Goal: Information Seeking & Learning: Check status

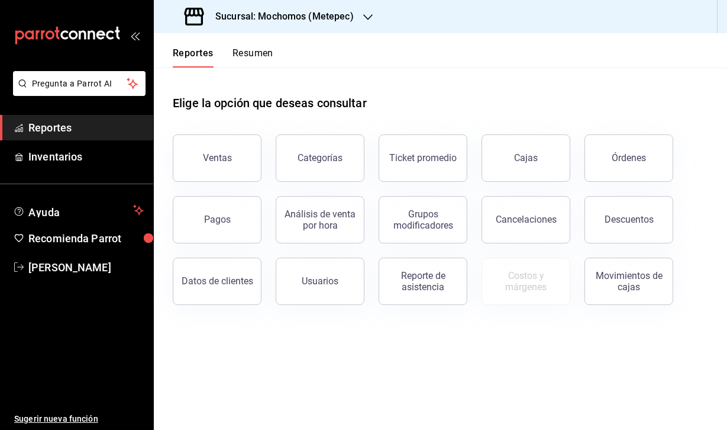
click at [334, 15] on h3 "Sucursal: Mochomos (Metepec)" at bounding box center [280, 16] width 148 height 14
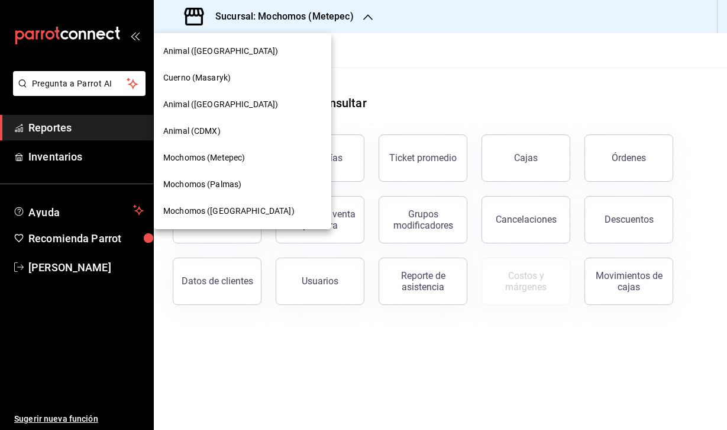
click at [251, 78] on div "Cuerno (Masaryk)" at bounding box center [242, 78] width 159 height 12
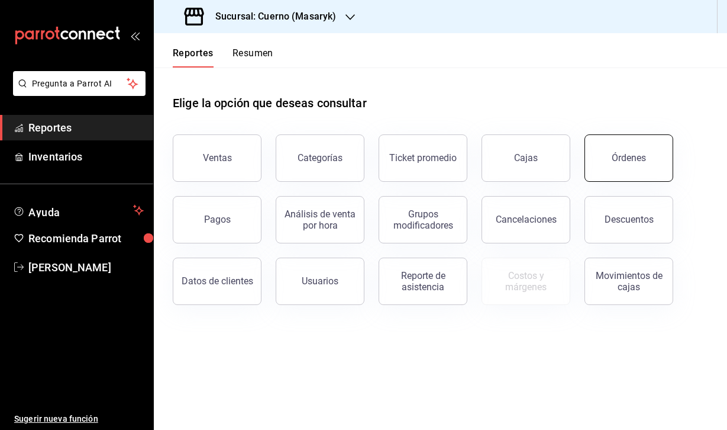
click at [624, 162] on div "Órdenes" at bounding box center [629, 157] width 34 height 11
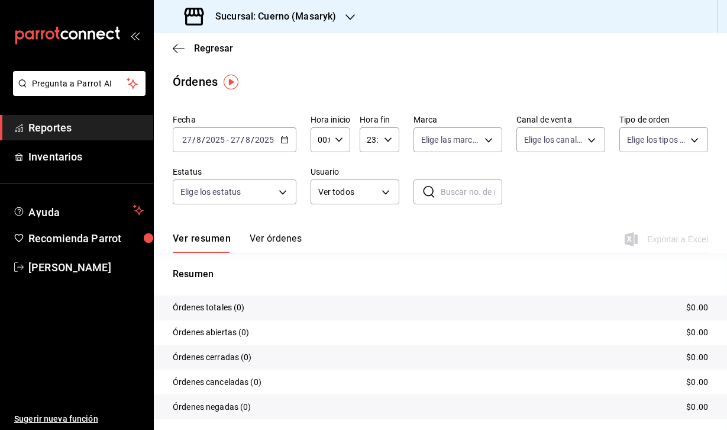
click at [219, 138] on input "2025" at bounding box center [215, 139] width 20 height 9
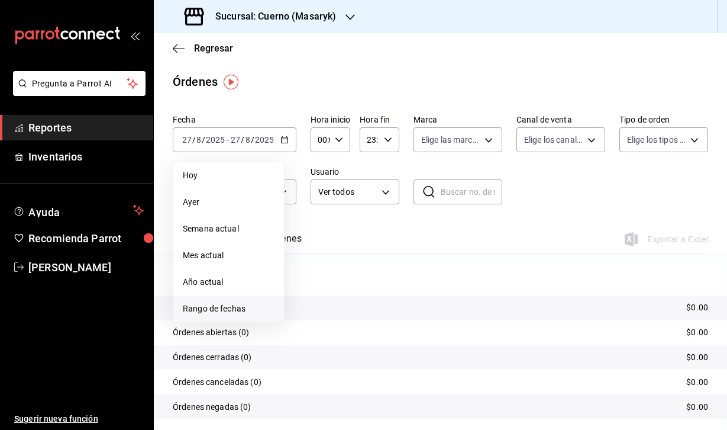
click at [225, 311] on span "Rango de fechas" at bounding box center [229, 308] width 92 height 12
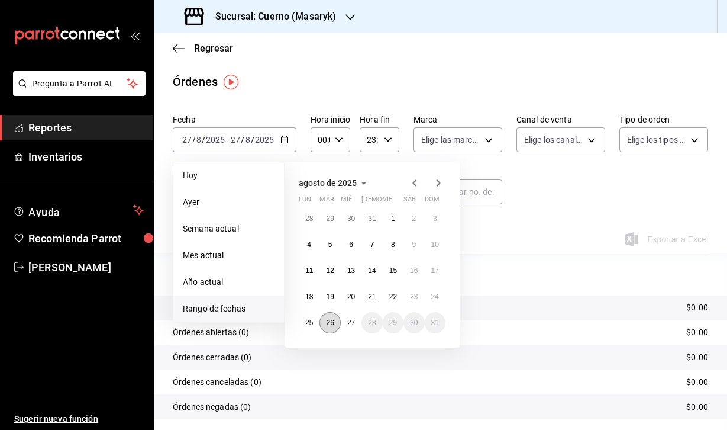
click at [324, 327] on button "26" at bounding box center [329, 322] width 21 height 21
click at [350, 327] on button "27" at bounding box center [351, 322] width 21 height 21
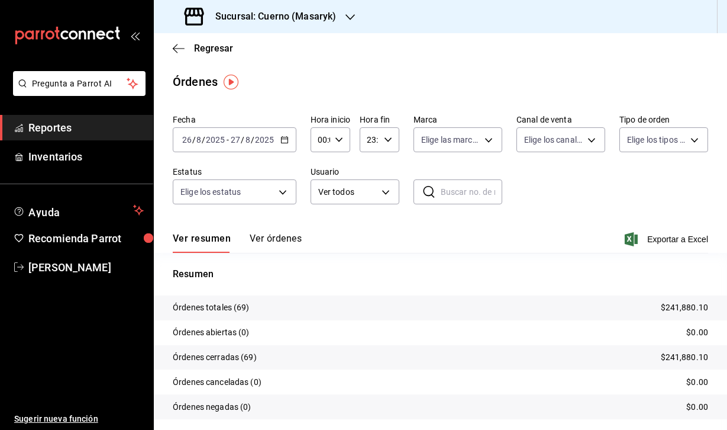
click at [340, 137] on icon "button" at bounding box center [339, 139] width 8 height 8
click at [321, 221] on span "04" at bounding box center [319, 218] width 1 height 9
type input "04:00"
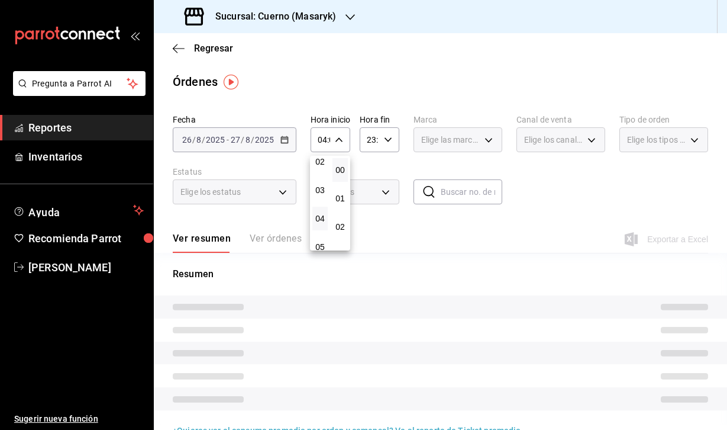
click at [380, 134] on div at bounding box center [363, 215] width 727 height 430
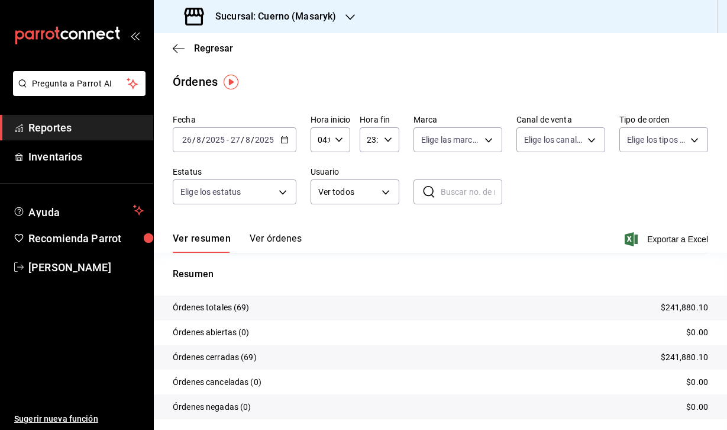
click at [386, 141] on icon "button" at bounding box center [388, 139] width 8 height 8
click at [369, 195] on span "04" at bounding box center [369, 190] width 1 height 9
click at [389, 169] on span "00" at bounding box center [389, 169] width 1 height 9
type input "04:00"
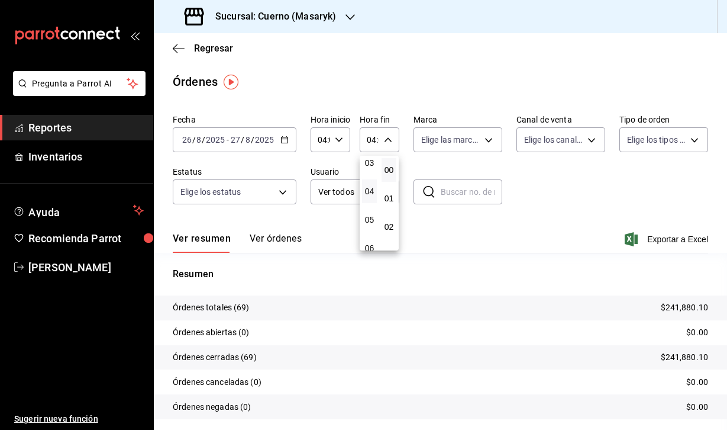
click at [411, 72] on div at bounding box center [363, 215] width 727 height 430
click at [632, 239] on icon "button" at bounding box center [631, 239] width 13 height 14
click at [280, 7] on div "Sucursal: Cuerno (Masaryk)" at bounding box center [261, 16] width 196 height 33
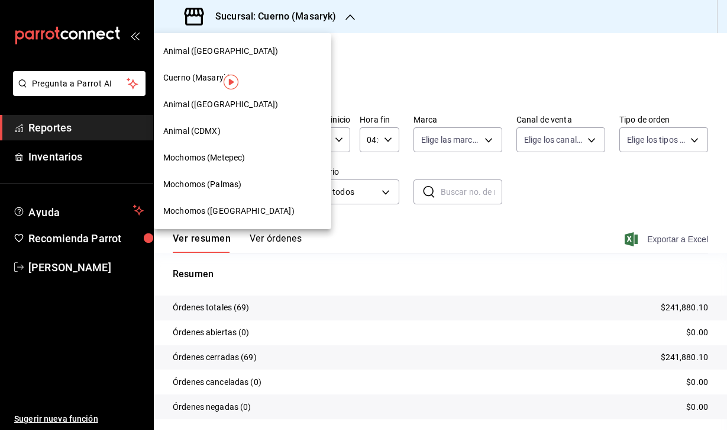
click at [198, 131] on span "Animal (CDMX)" at bounding box center [191, 131] width 57 height 12
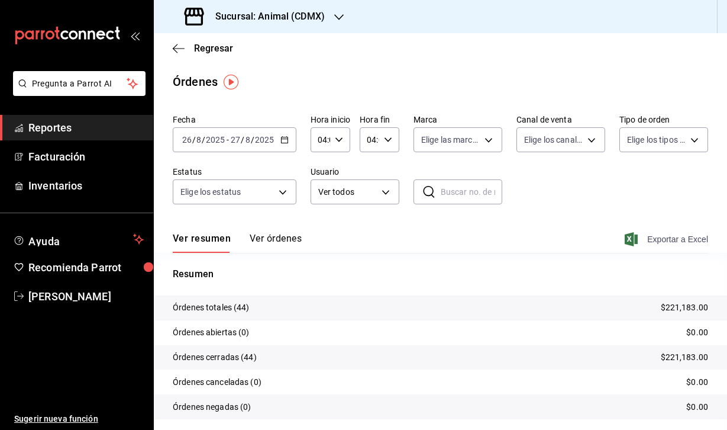
click at [631, 237] on icon "button" at bounding box center [631, 239] width 13 height 14
click at [286, 19] on h3 "Sucursal: Animal (CDMX)" at bounding box center [265, 16] width 119 height 14
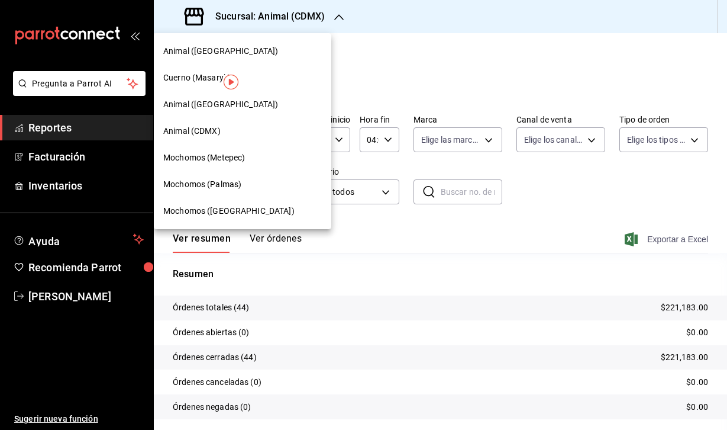
click at [189, 103] on span "Animal ([GEOGRAPHIC_DATA])" at bounding box center [220, 104] width 115 height 12
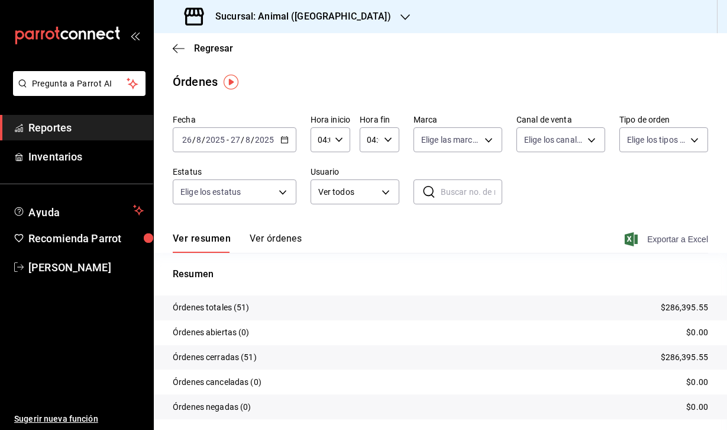
click at [631, 241] on icon "button" at bounding box center [631, 239] width 13 height 14
click at [334, 19] on div "Sucursal: Animal ([GEOGRAPHIC_DATA])" at bounding box center [288, 16] width 251 height 33
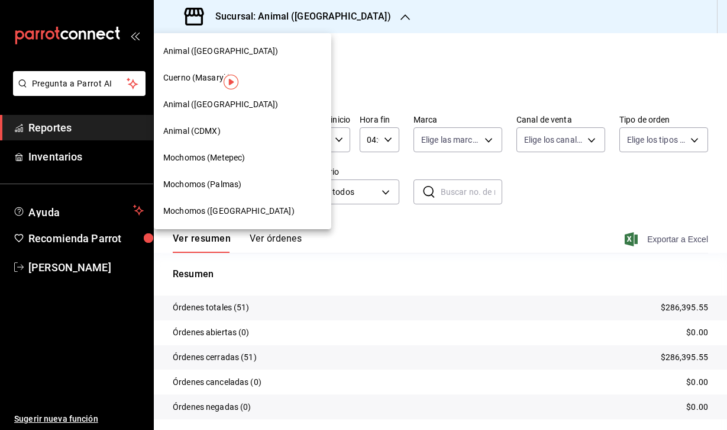
click at [216, 57] on span "Animal ([GEOGRAPHIC_DATA])" at bounding box center [220, 51] width 115 height 12
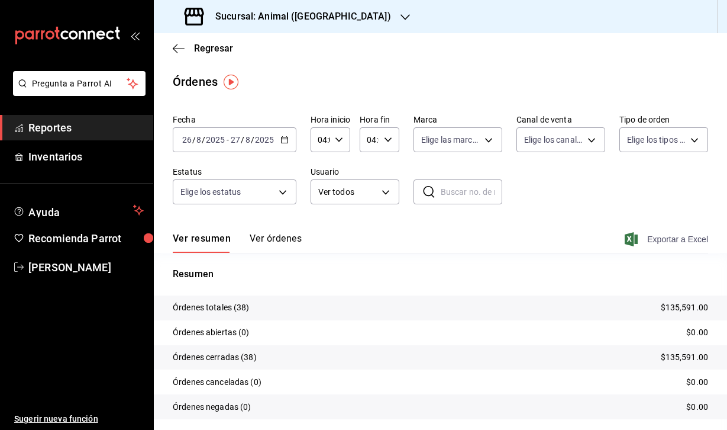
click at [630, 237] on icon "button" at bounding box center [631, 239] width 13 height 14
click at [325, 20] on h3 "Sucursal: Animal ([GEOGRAPHIC_DATA])" at bounding box center [298, 16] width 185 height 14
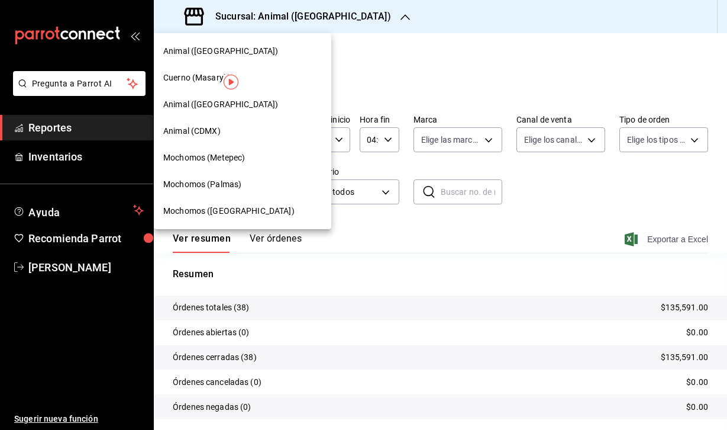
click at [218, 188] on span "Mochomos (Palmas)" at bounding box center [202, 184] width 78 height 12
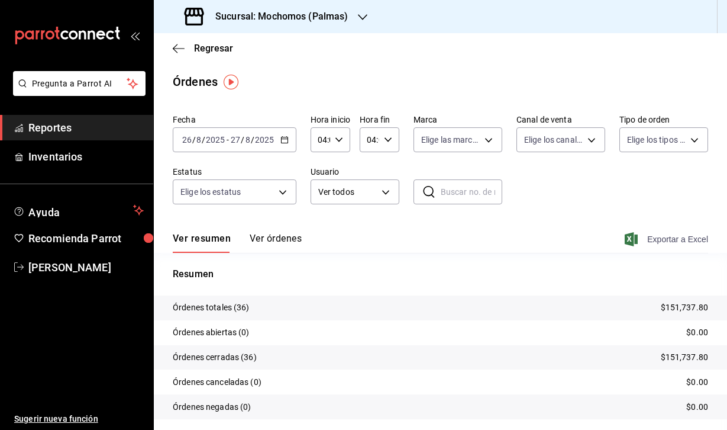
click at [631, 239] on icon "button" at bounding box center [631, 239] width 13 height 14
click at [343, 17] on h3 "Sucursal: Mochomos (Palmas)" at bounding box center [277, 16] width 143 height 14
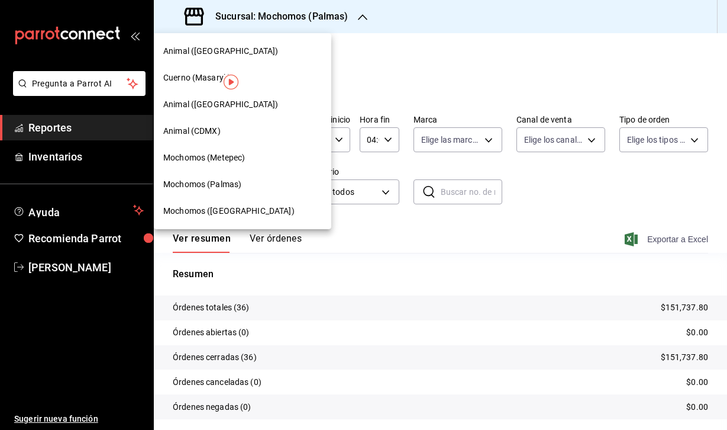
click at [226, 157] on span "Mochomos (Metepec)" at bounding box center [204, 157] width 82 height 12
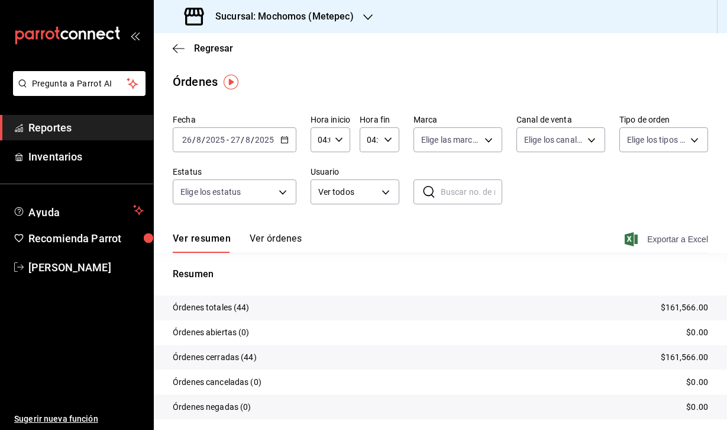
click at [630, 244] on icon "button" at bounding box center [631, 239] width 13 height 14
click at [350, 18] on h3 "Sucursal: Mochomos (Metepec)" at bounding box center [280, 16] width 148 height 14
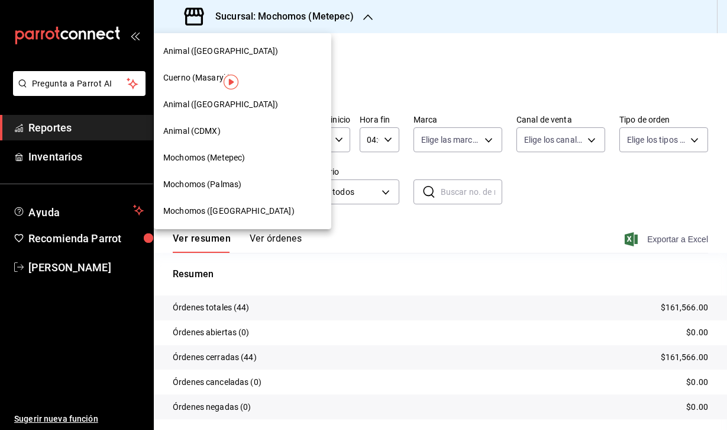
click at [230, 211] on span "Mochomos ([GEOGRAPHIC_DATA])" at bounding box center [228, 211] width 131 height 12
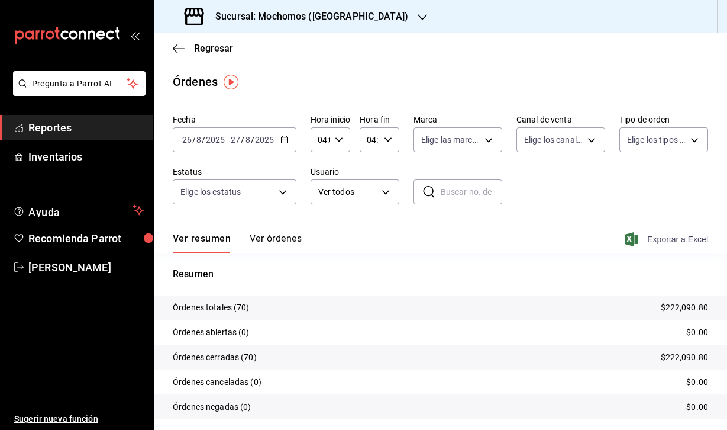
click at [632, 239] on icon "button" at bounding box center [631, 239] width 13 height 14
click at [382, 304] on tr "Órdenes totales (70) $222,090.80" at bounding box center [440, 307] width 573 height 25
